Goal: Task Accomplishment & Management: Use online tool/utility

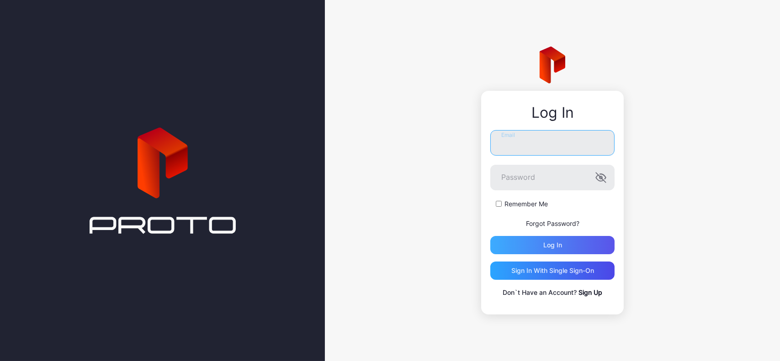
type input "**********"
click at [579, 244] on div "Log in" at bounding box center [552, 245] width 124 height 18
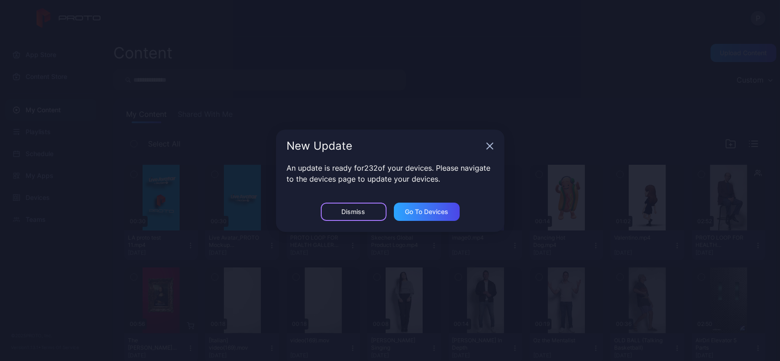
click at [368, 211] on div "Dismiss" at bounding box center [354, 212] width 66 height 18
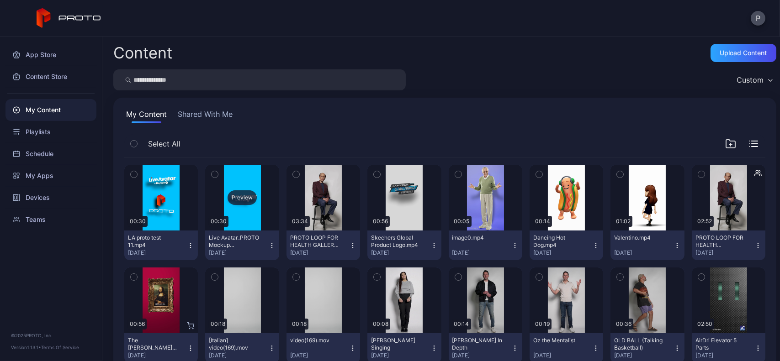
click at [262, 178] on div "Preview" at bounding box center [242, 198] width 74 height 66
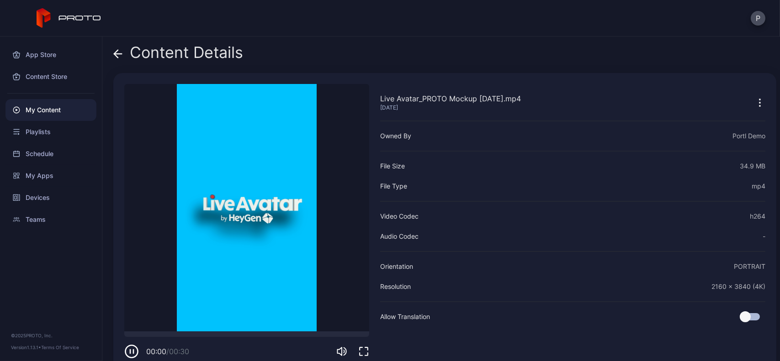
scroll to position [16, 0]
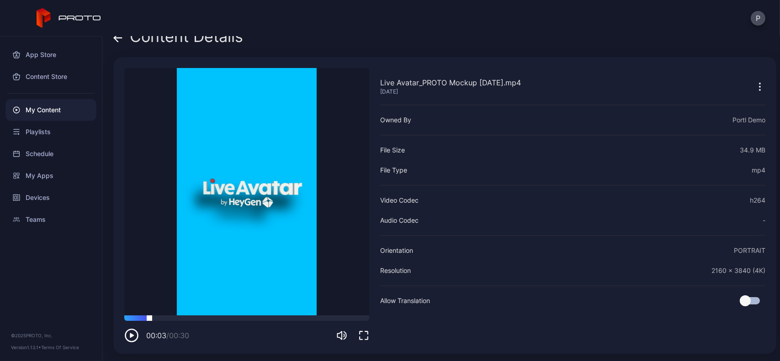
click at [149, 318] on div at bounding box center [246, 318] width 245 height 5
click at [188, 320] on div at bounding box center [246, 318] width 245 height 5
click at [243, 318] on div at bounding box center [246, 318] width 245 height 5
click at [120, 38] on icon at bounding box center [118, 38] width 8 height 0
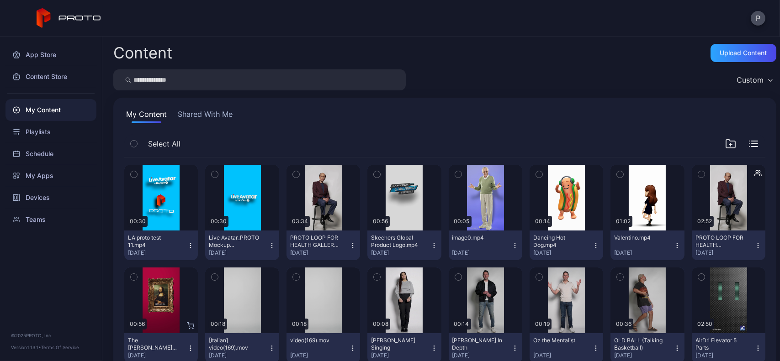
scroll to position [57, 0]
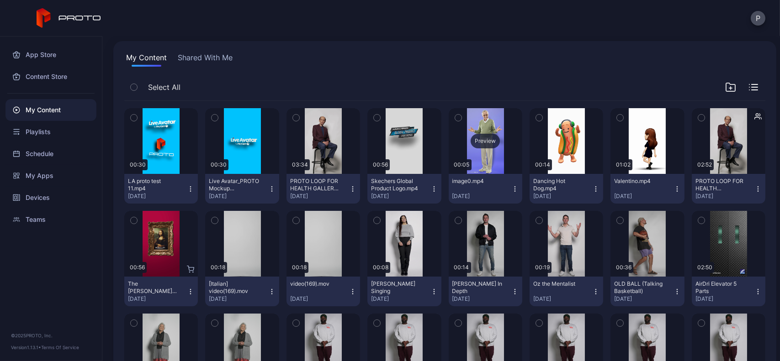
click at [473, 150] on div "Preview" at bounding box center [486, 141] width 74 height 66
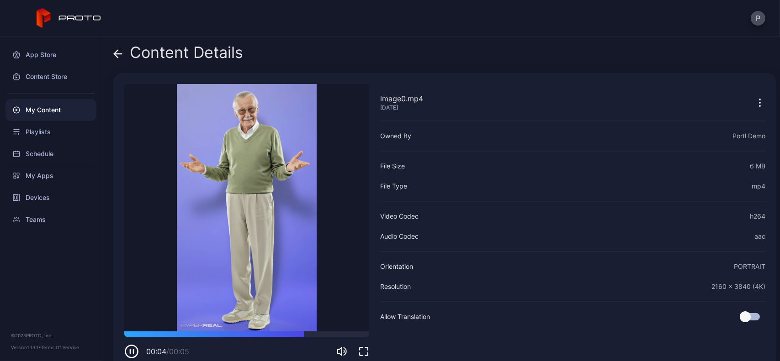
click at [126, 52] on div "Content Details" at bounding box center [178, 55] width 130 height 22
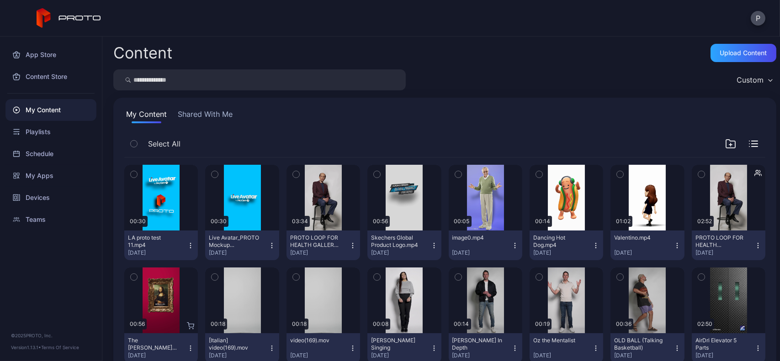
scroll to position [57, 0]
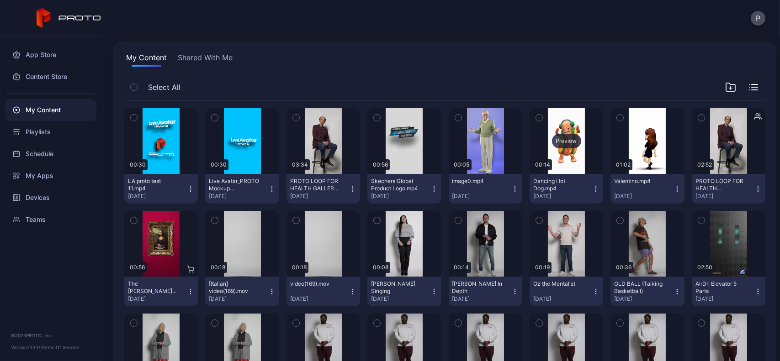
click at [545, 168] on div "Preview" at bounding box center [567, 141] width 74 height 66
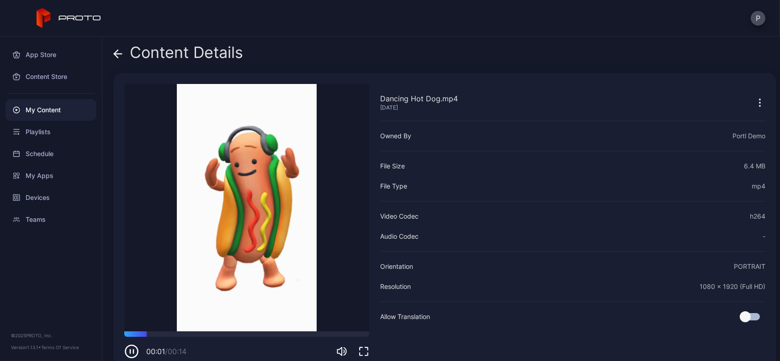
click at [122, 57] on div "Content Details" at bounding box center [178, 55] width 130 height 22
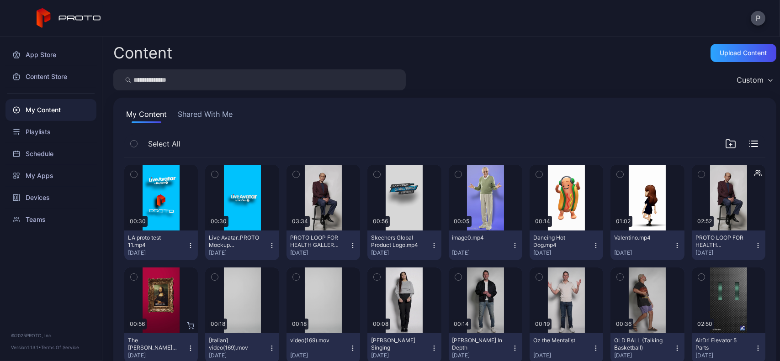
click at [87, 107] on div "My Content" at bounding box center [50, 110] width 91 height 22
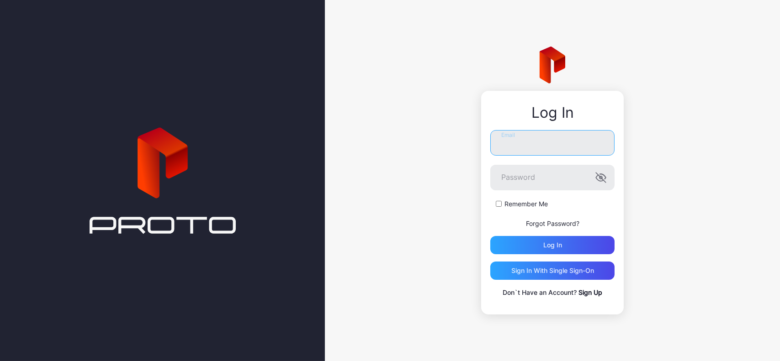
type input "**********"
click at [574, 246] on div "Log in" at bounding box center [552, 245] width 124 height 18
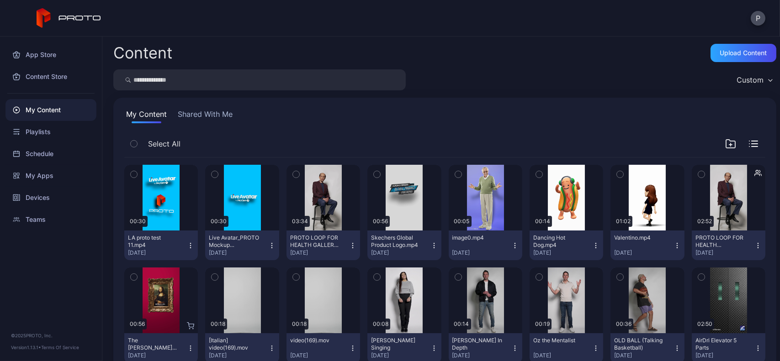
click at [222, 117] on button "Shared With Me" at bounding box center [205, 116] width 58 height 15
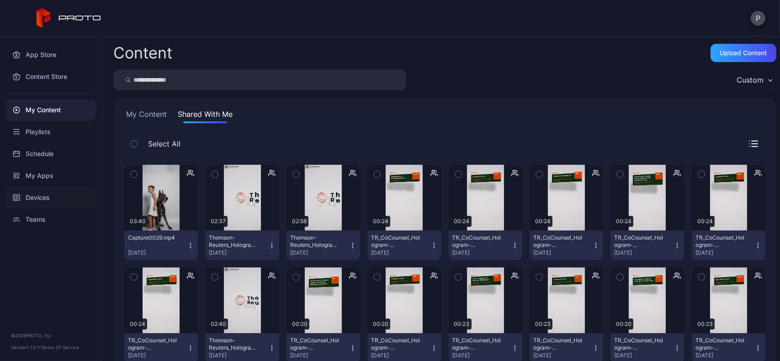
click at [63, 195] on div "Devices" at bounding box center [50, 198] width 91 height 22
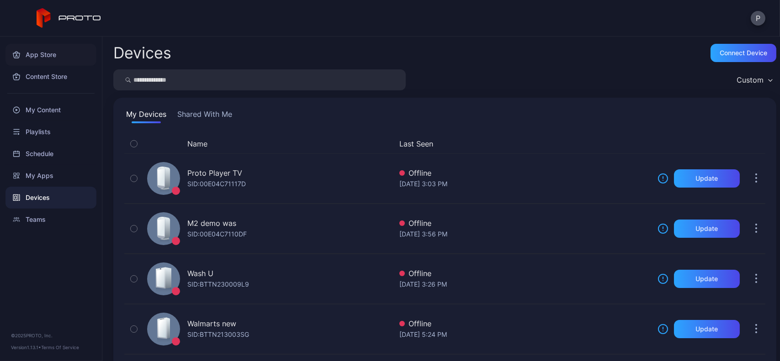
click at [74, 55] on div "App Store" at bounding box center [50, 55] width 91 height 22
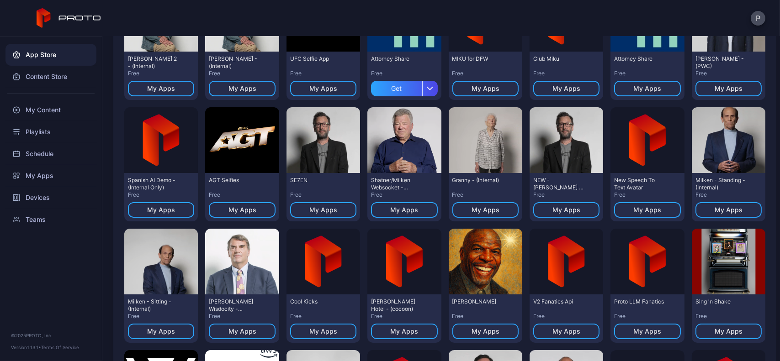
scroll to position [515, 0]
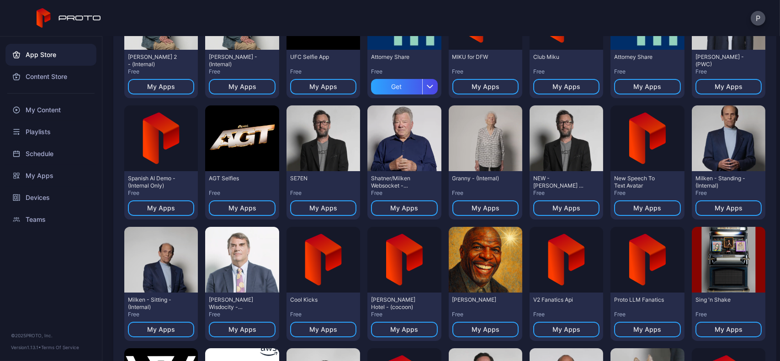
drag, startPoint x: 357, startPoint y: 139, endPoint x: 357, endPoint y: 120, distance: 19.7
click at [357, 120] on div "Preview Preselected Howie Demo Free My Apps Preview [PERSON_NAME] - ([GEOGRAPHI…" at bounding box center [444, 102] width 641 height 980
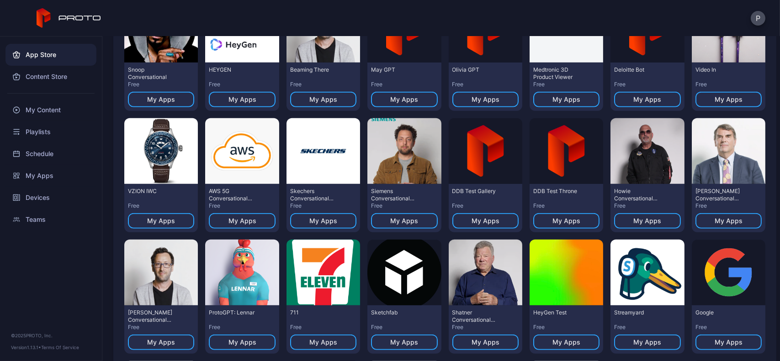
scroll to position [2111, 0]
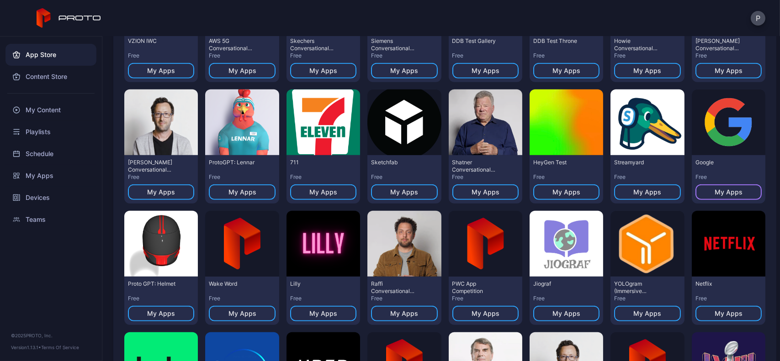
click at [704, 189] on div "My Apps" at bounding box center [729, 193] width 66 height 16
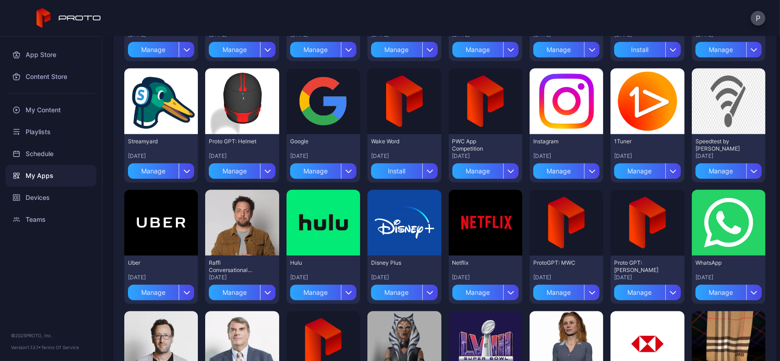
scroll to position [2255, 0]
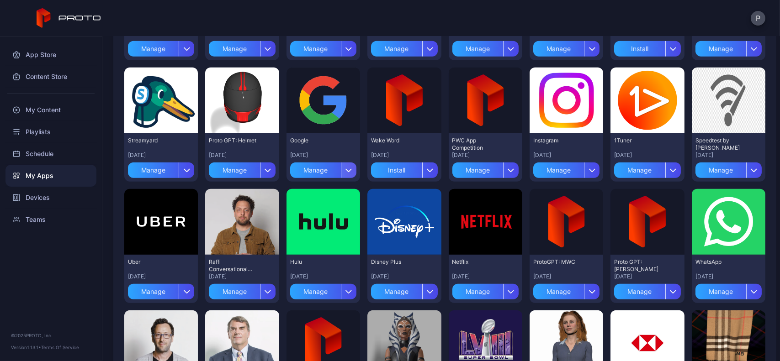
click at [345, 170] on icon "button" at bounding box center [348, 171] width 7 height 4
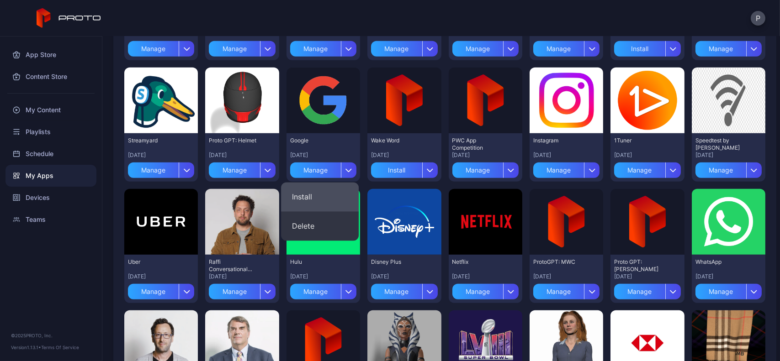
click at [325, 184] on button "Install" at bounding box center [320, 197] width 78 height 29
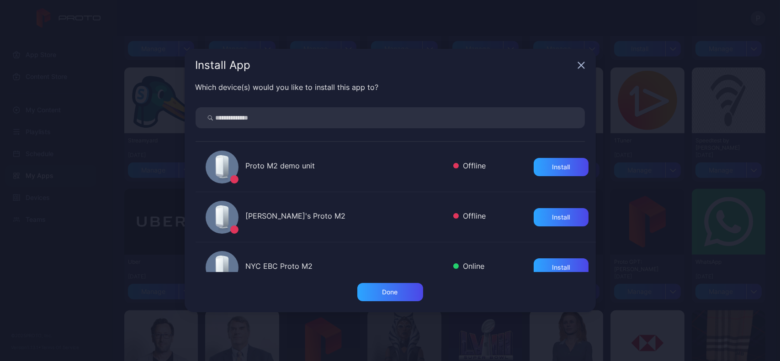
click at [343, 115] on input "search" at bounding box center [390, 117] width 389 height 21
type input "*"
type input "******"
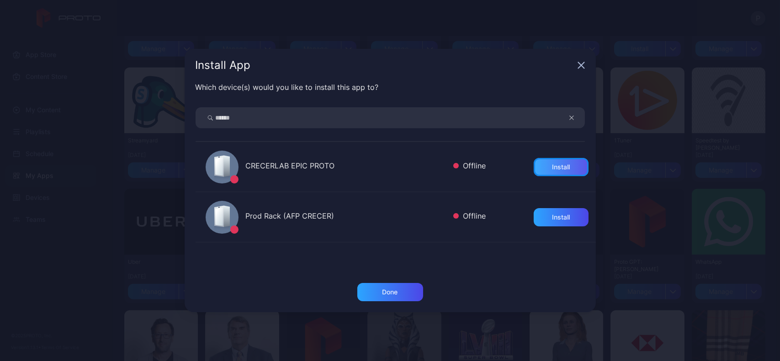
click at [534, 169] on div "Install" at bounding box center [561, 167] width 55 height 18
click at [367, 284] on div "Done" at bounding box center [390, 292] width 66 height 18
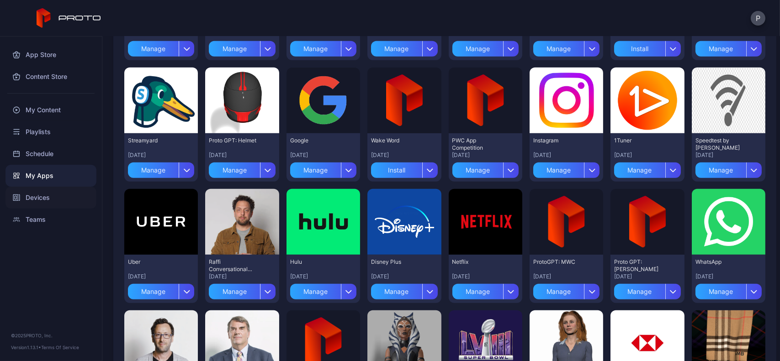
click at [53, 196] on div "Devices" at bounding box center [50, 198] width 91 height 22
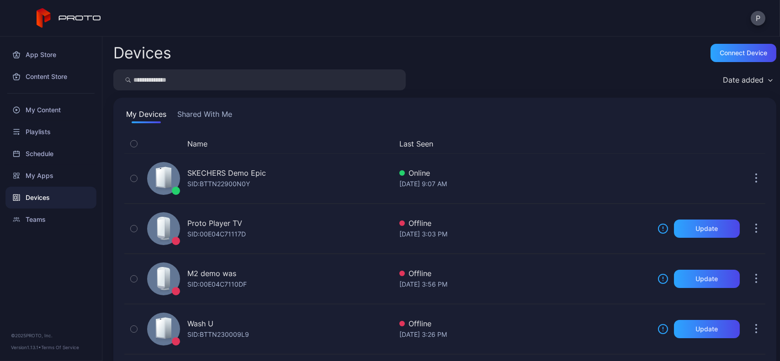
click at [226, 76] on input "search" at bounding box center [259, 79] width 292 height 21
type input "******"
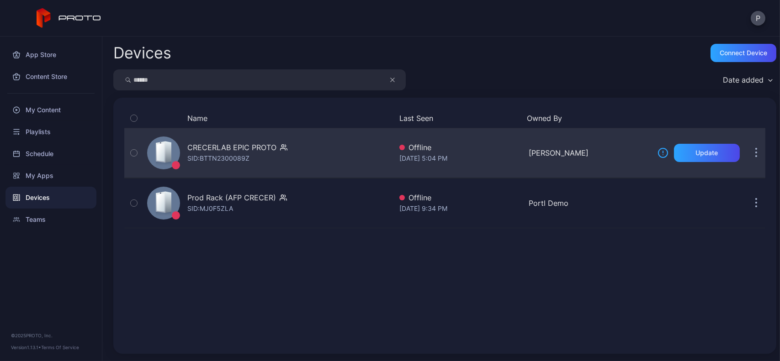
click at [347, 171] on div "CRECERLAB EPIC PROTO SID: BTTN2300089Z" at bounding box center [267, 153] width 249 height 46
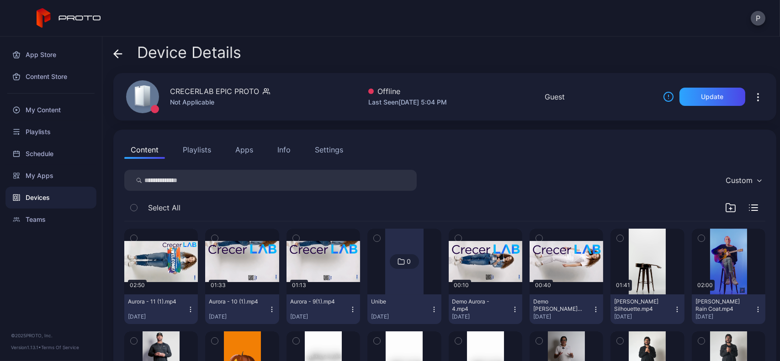
click at [251, 147] on button "Apps" at bounding box center [244, 150] width 31 height 18
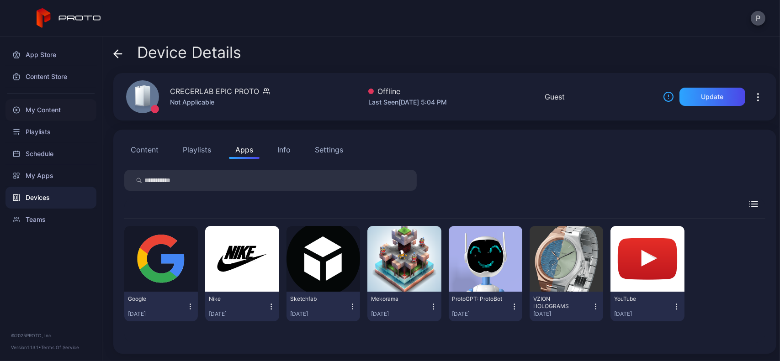
click at [74, 106] on div "My Content" at bounding box center [50, 110] width 91 height 22
